Goal: Task Accomplishment & Management: Use online tool/utility

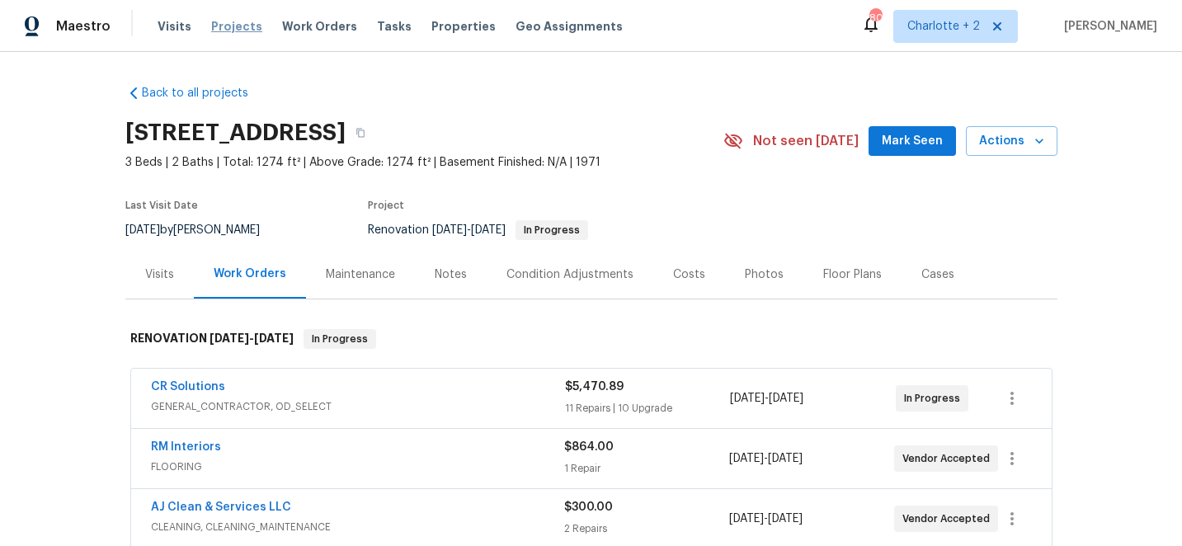
click at [227, 24] on span "Projects" at bounding box center [236, 26] width 51 height 17
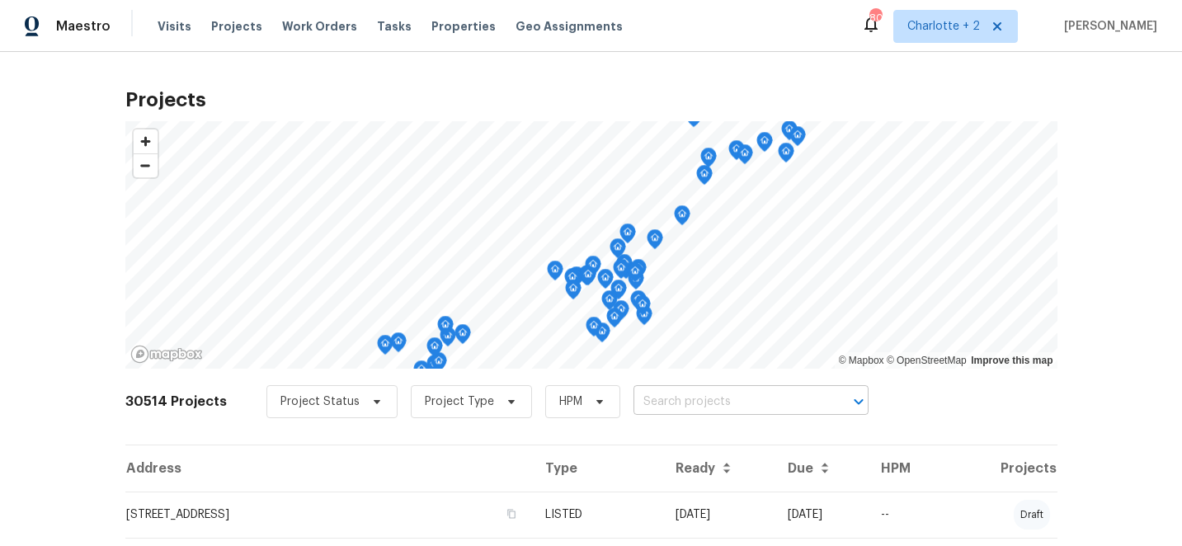
click at [665, 400] on input "text" at bounding box center [728, 402] width 189 height 26
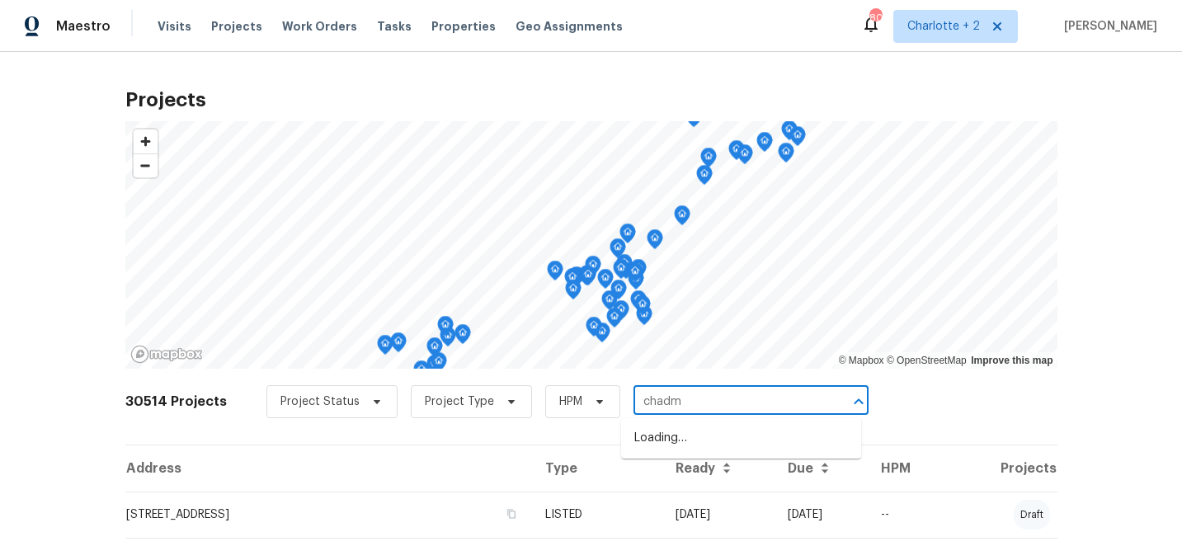
type input "chadmo"
click at [697, 479] on li "1507 [GEOGRAPHIC_DATA]" at bounding box center [741, 465] width 240 height 27
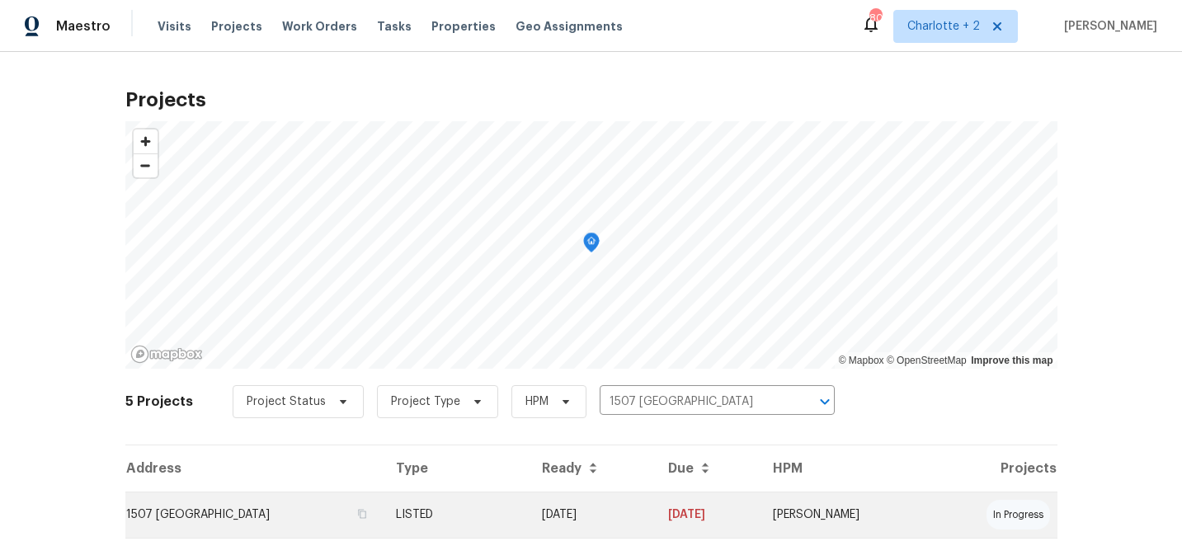
click at [646, 517] on td "[DATE]" at bounding box center [592, 515] width 126 height 46
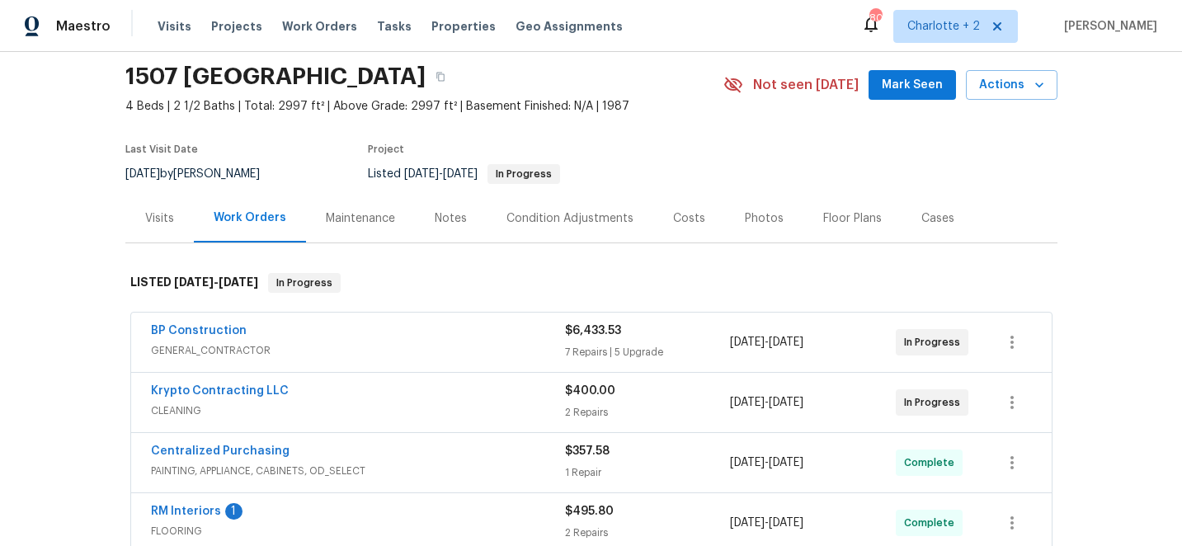
scroll to position [60, 0]
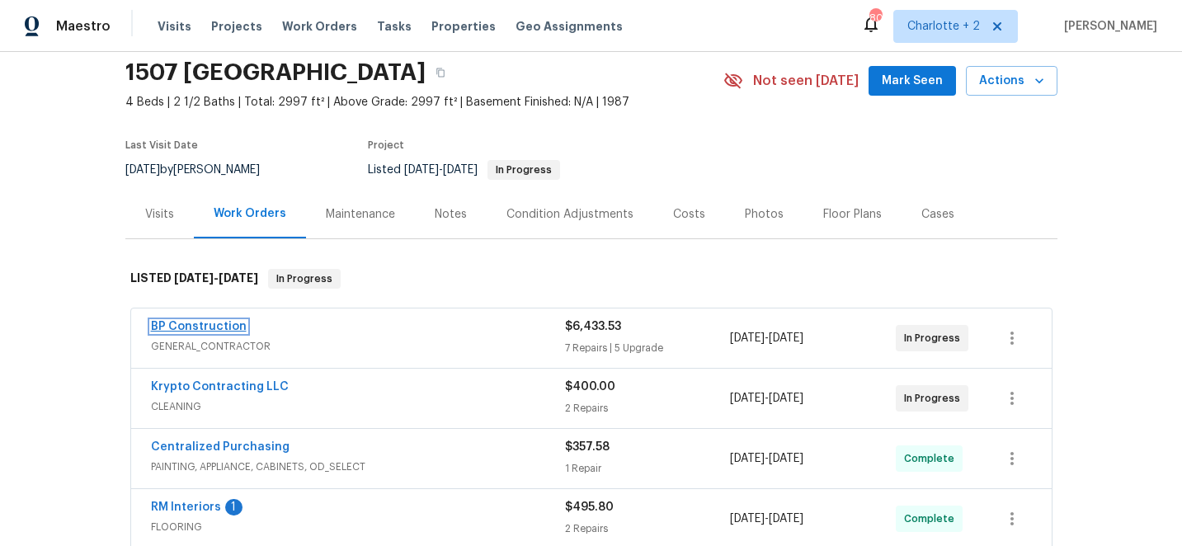
click at [182, 328] on link "BP Construction" at bounding box center [199, 327] width 96 height 12
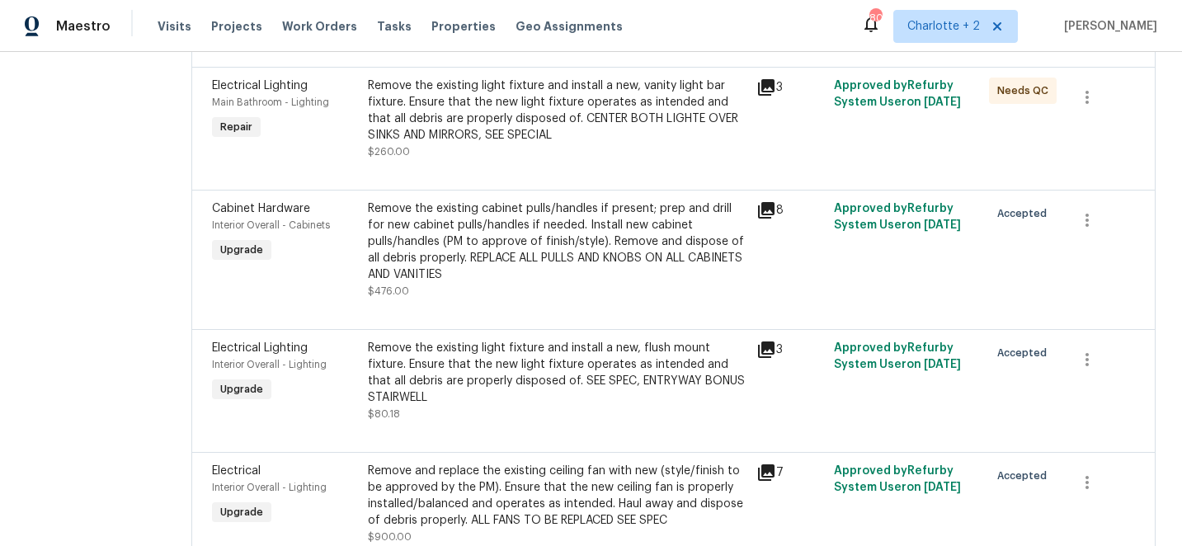
scroll to position [1010, 0]
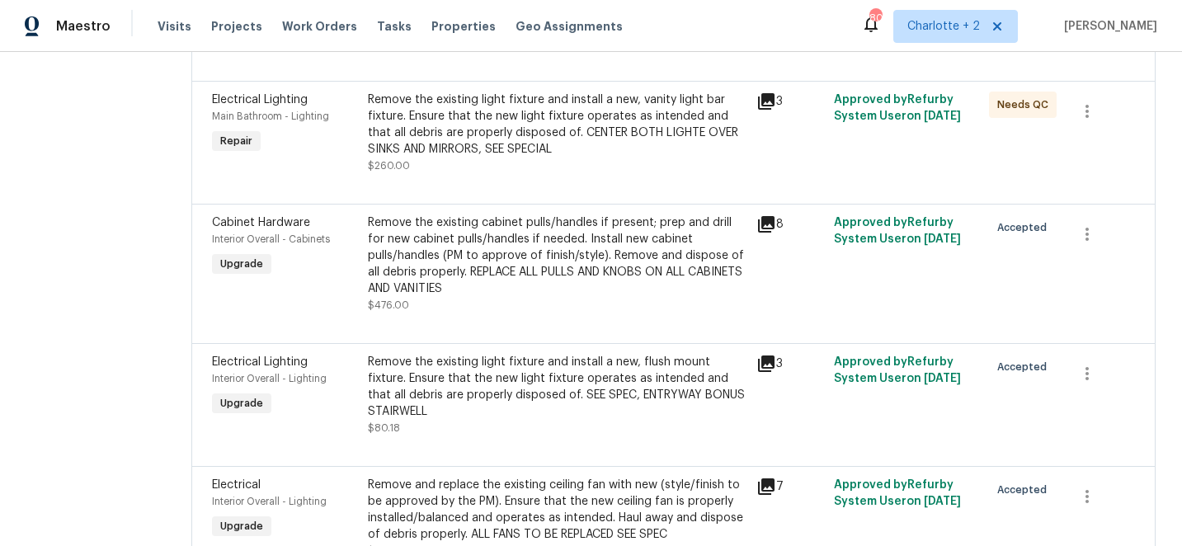
click at [439, 239] on div "Remove the existing cabinet pulls/handles if present; prep and drill for new ca…" at bounding box center [557, 256] width 379 height 83
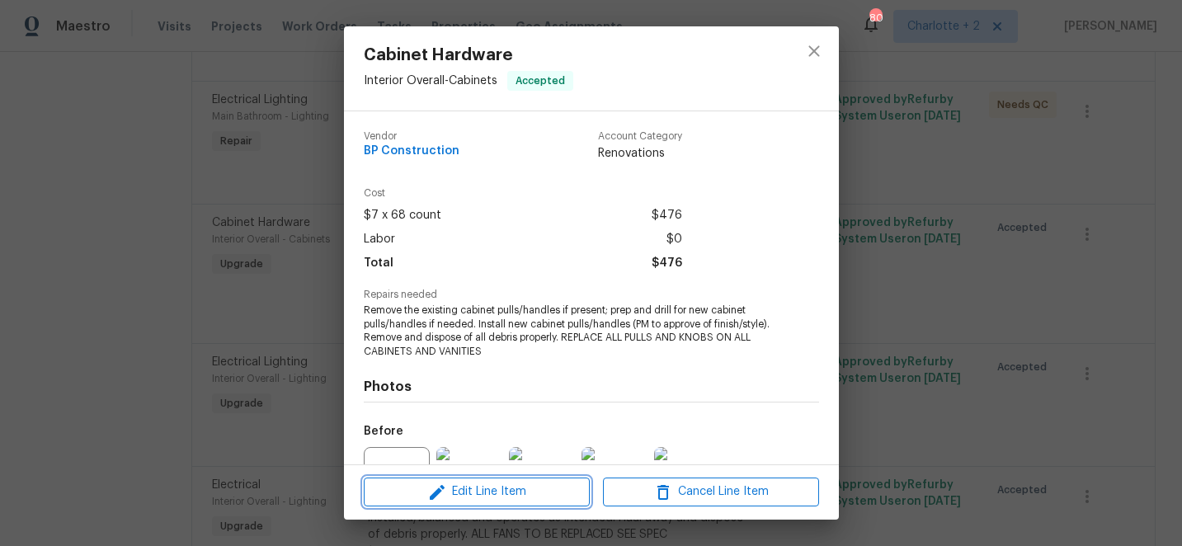
click at [493, 496] on span "Edit Line Item" at bounding box center [477, 492] width 216 height 21
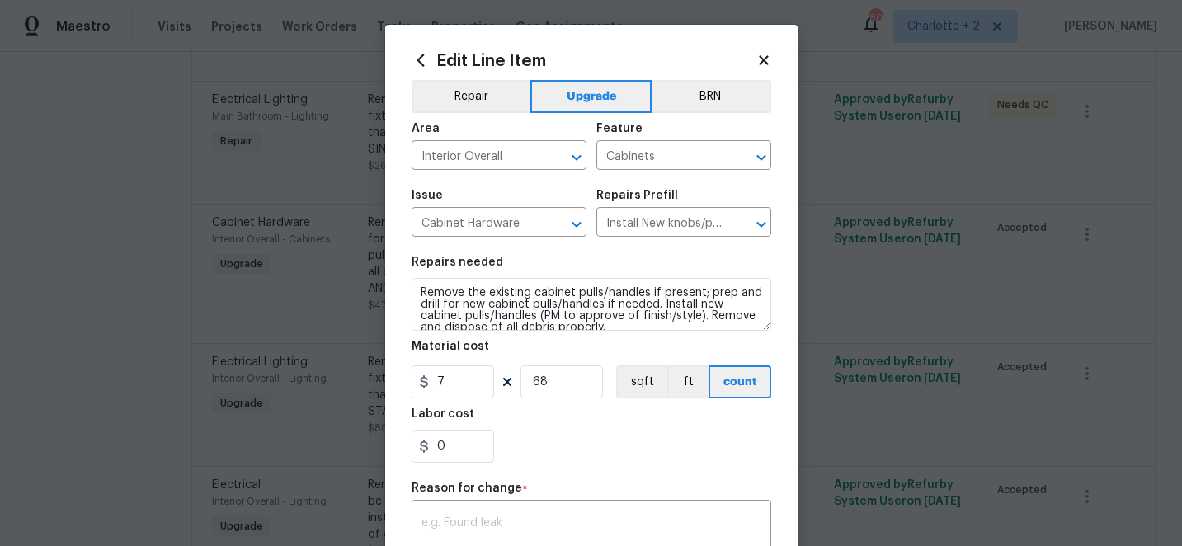
click at [762, 59] on icon at bounding box center [763, 59] width 9 height 9
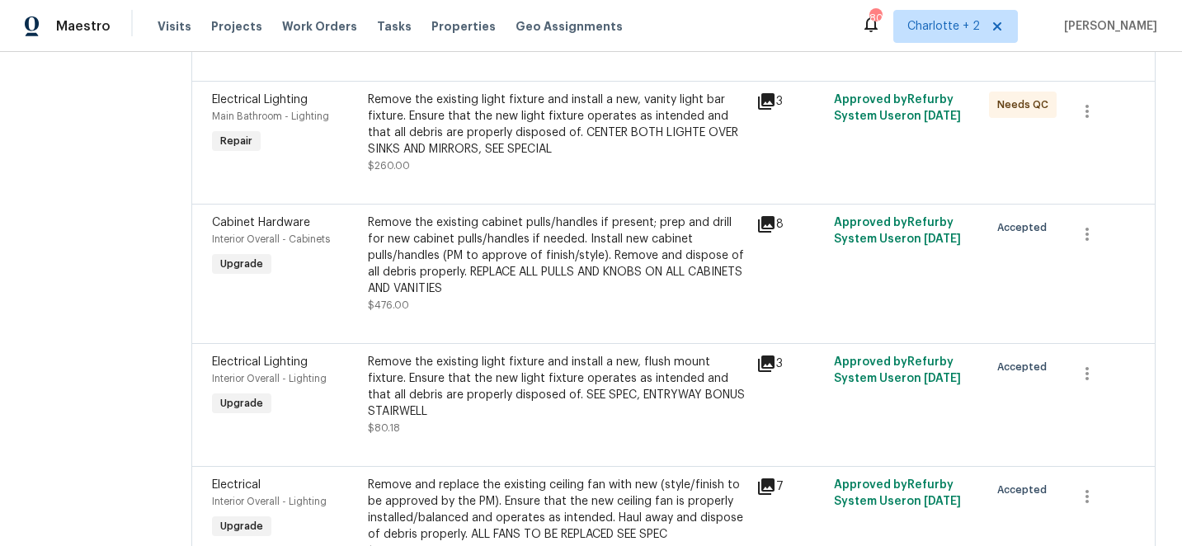
click at [478, 264] on div "Remove the existing cabinet pulls/handles if present; prep and drill for new ca…" at bounding box center [557, 256] width 379 height 83
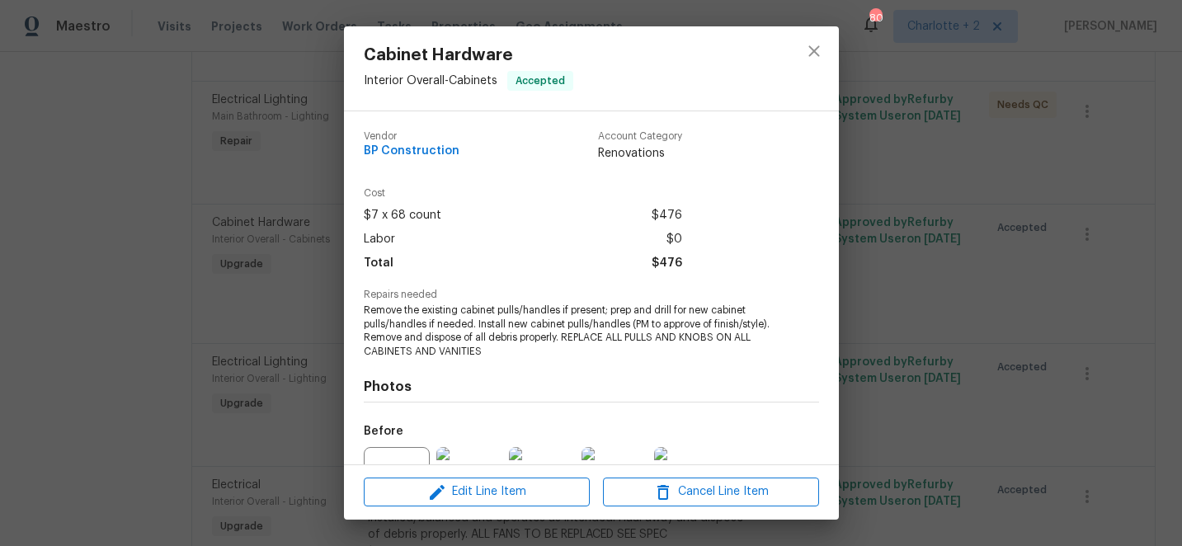
scroll to position [172, 0]
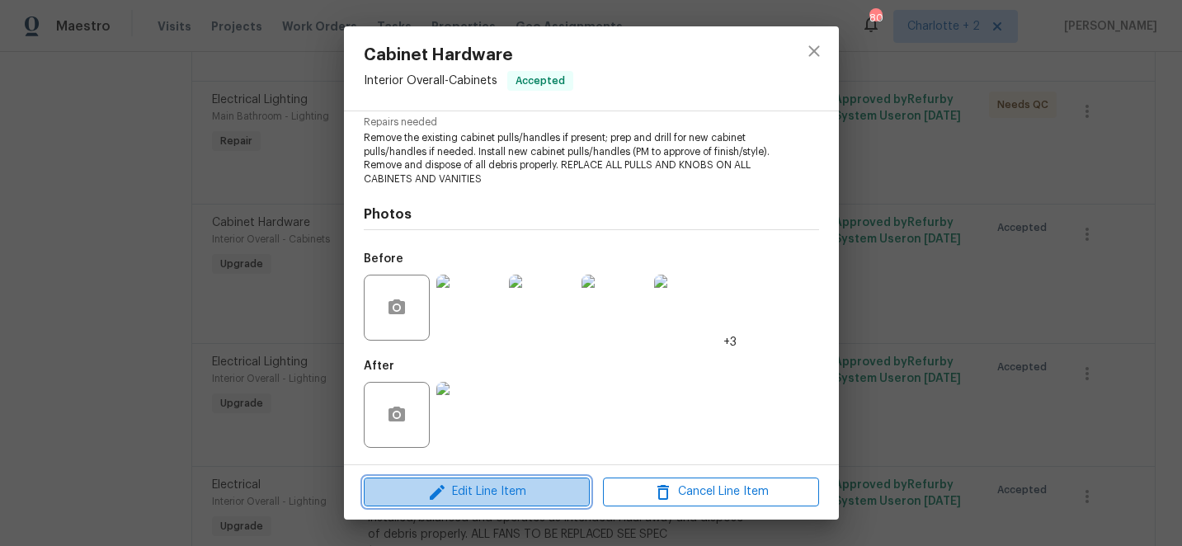
click at [490, 488] on span "Edit Line Item" at bounding box center [477, 492] width 216 height 21
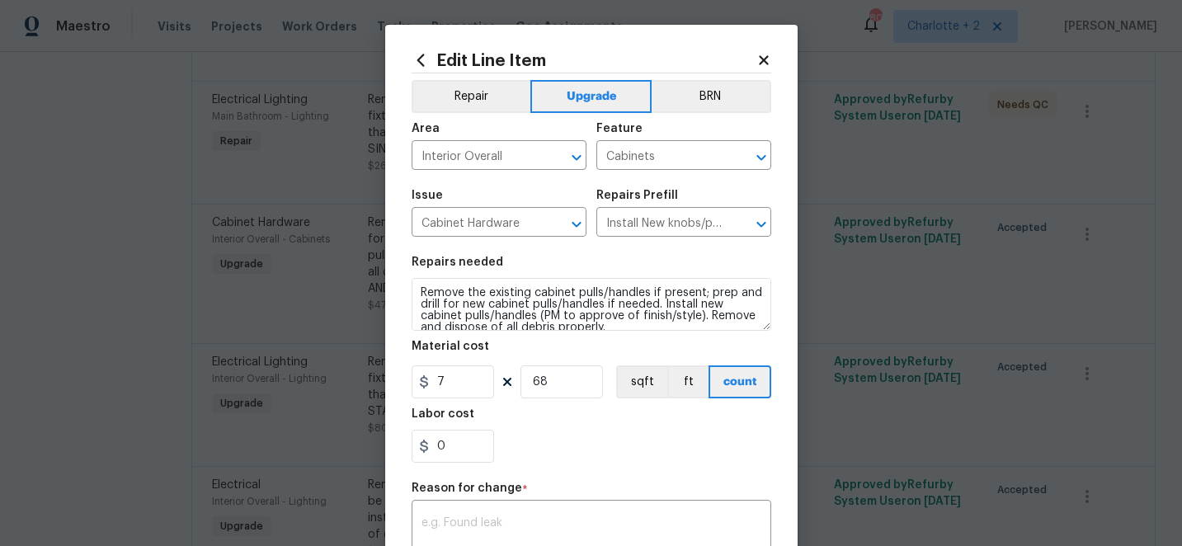
scroll to position [35, 0]
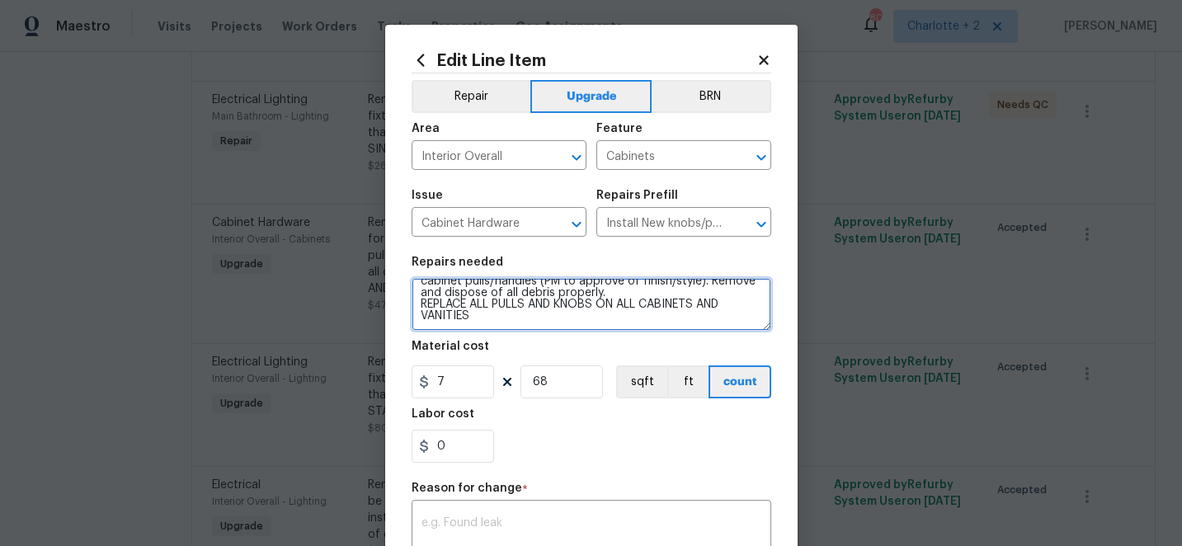
click at [480, 317] on textarea "Remove the existing cabinet pulls/handles if present; prep and drill for new ca…" at bounding box center [592, 304] width 360 height 53
type textarea "Remove the existing cabinet pulls/handles if present; prep and drill for new ca…"
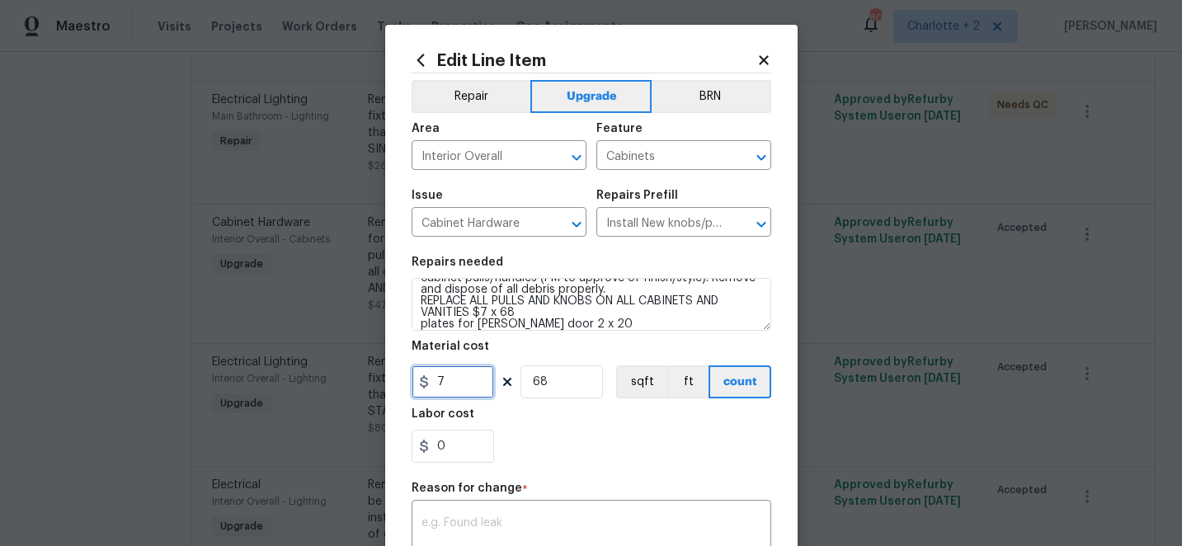
click at [461, 389] on input "7" at bounding box center [453, 382] width 83 height 33
type input "516"
click at [560, 383] on input "68" at bounding box center [562, 382] width 83 height 33
type input "1"
click at [518, 517] on div "x ​" at bounding box center [592, 534] width 360 height 61
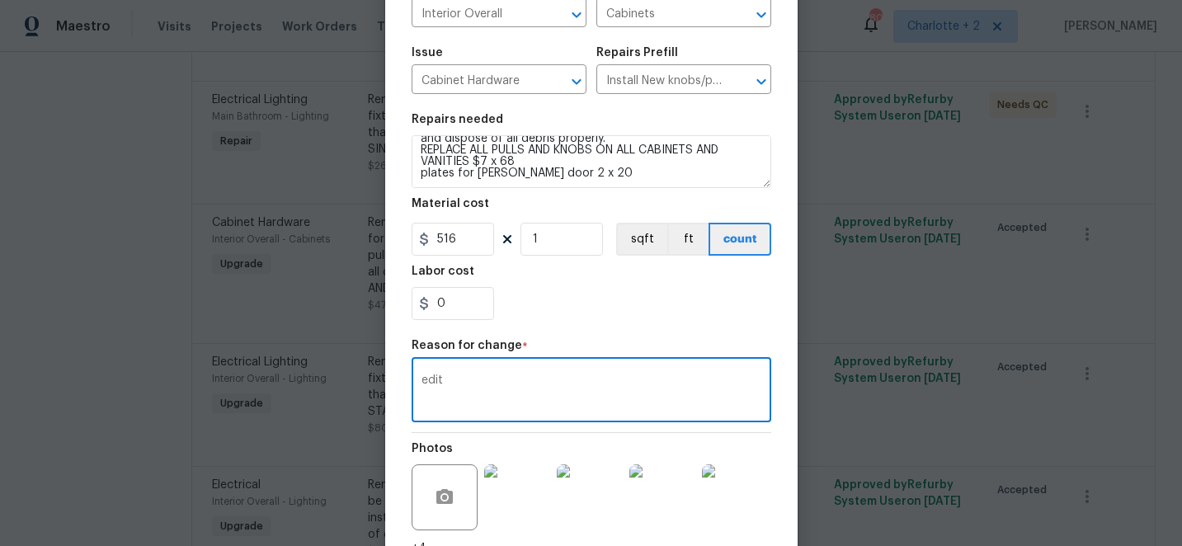
scroll to position [284, 0]
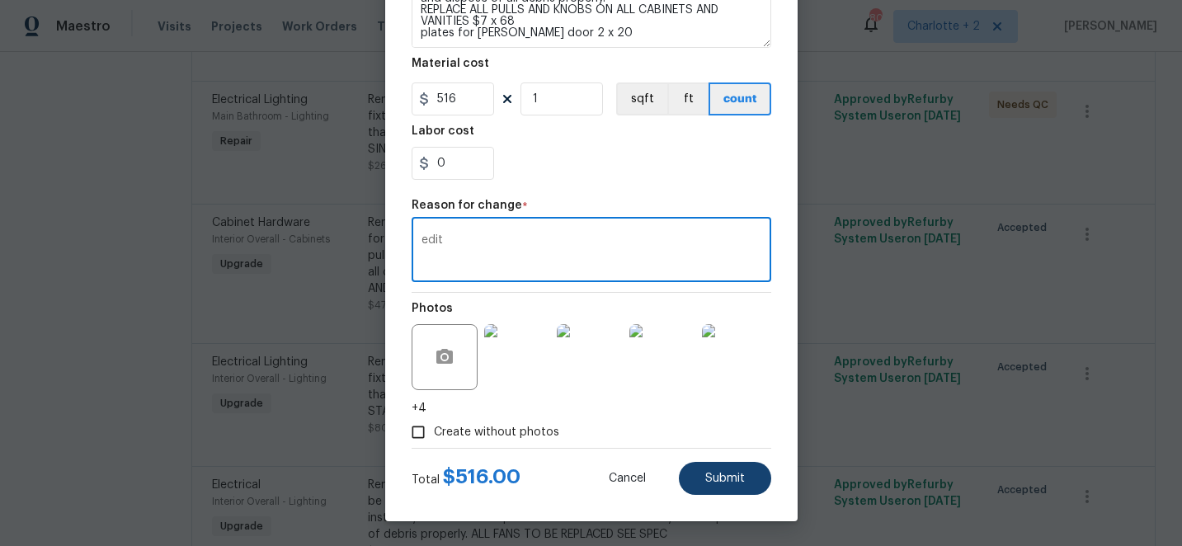
type textarea "edit"
click at [722, 476] on span "Submit" at bounding box center [725, 479] width 40 height 12
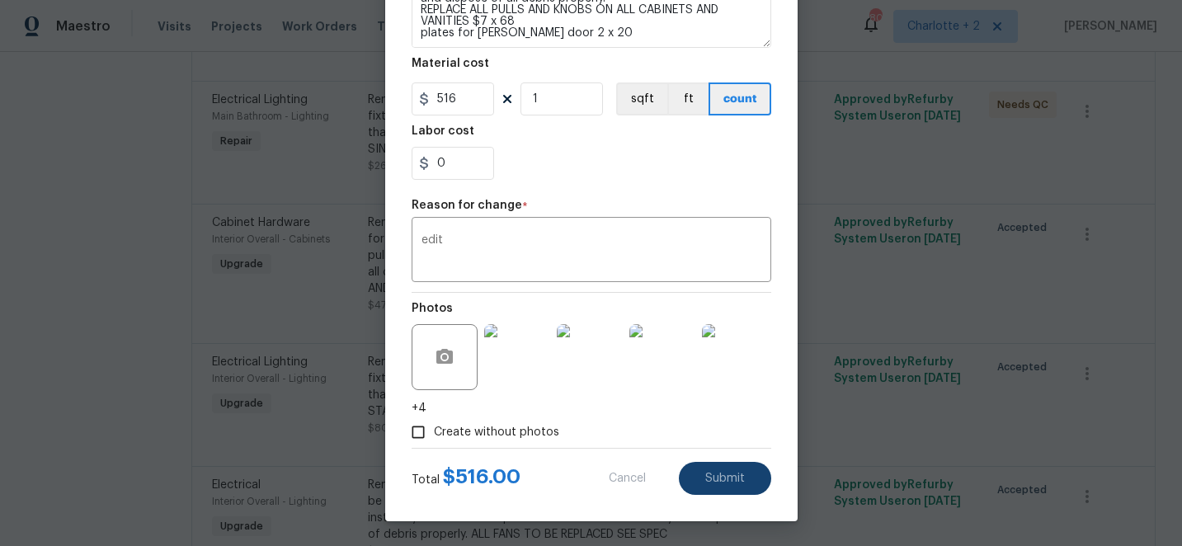
type textarea "Remove the existing cabinet pulls/handles if present; prep and drill for new ca…"
type input "68"
type input "7"
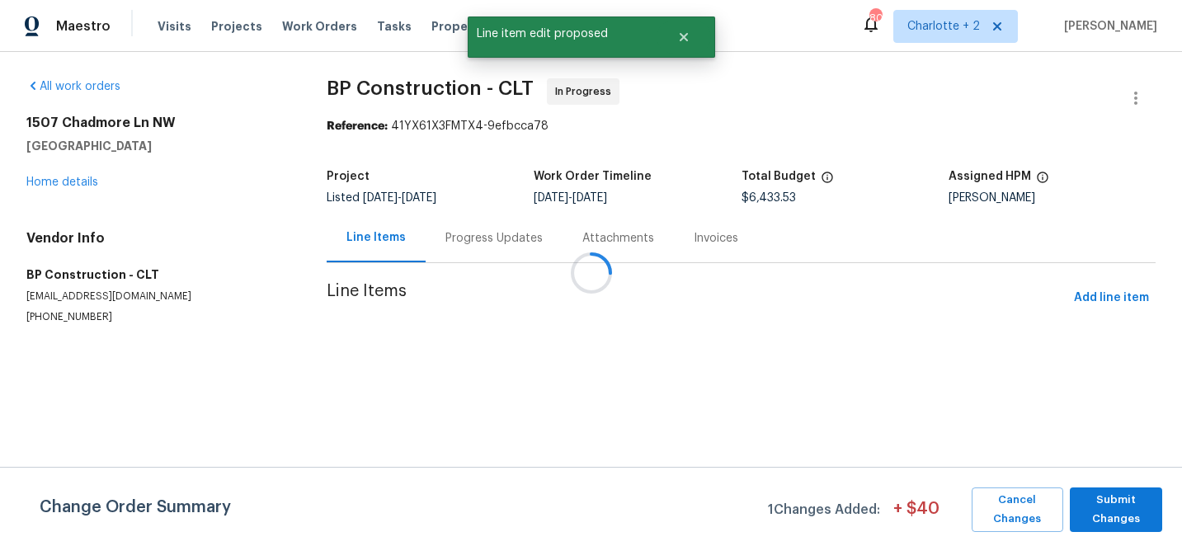
scroll to position [0, 0]
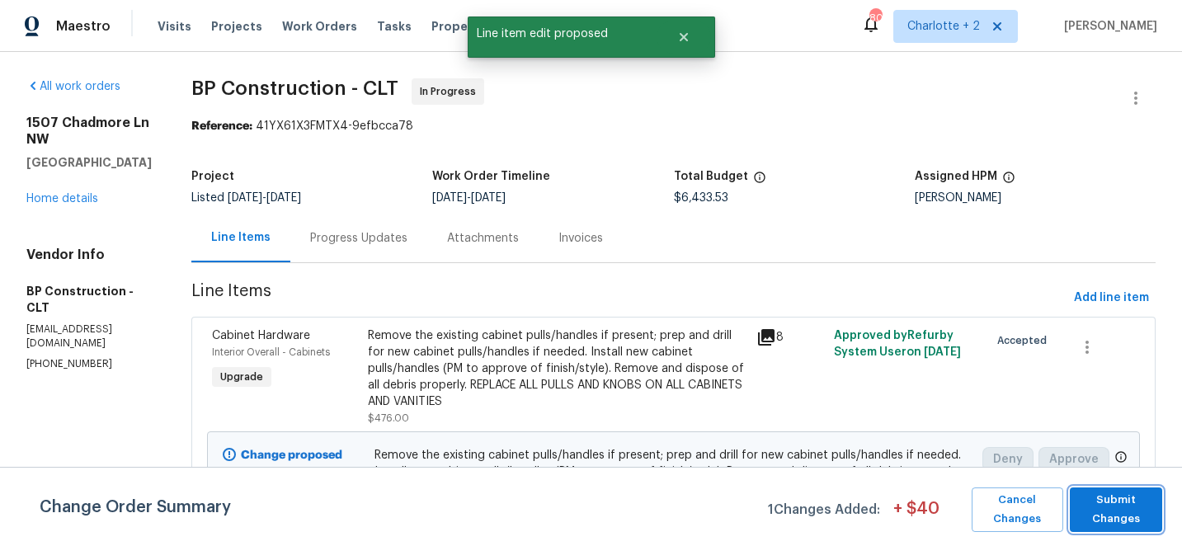
click at [1104, 505] on span "Submit Changes" at bounding box center [1116, 510] width 76 height 38
